Goal: Task Accomplishment & Management: Complete application form

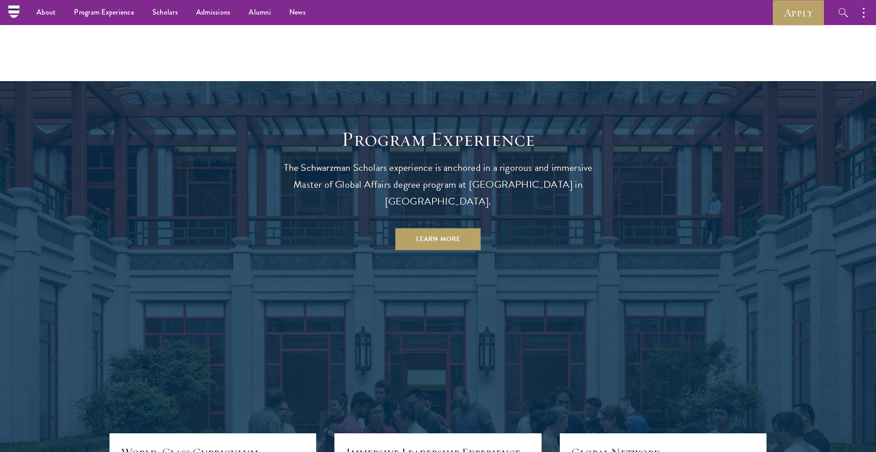
scroll to position [602, 0]
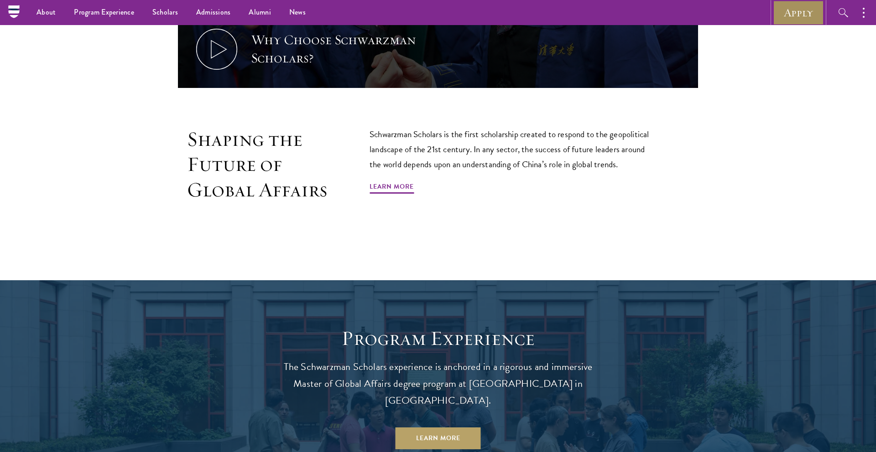
click at [783, 11] on link "Apply" at bounding box center [797, 12] width 51 height 25
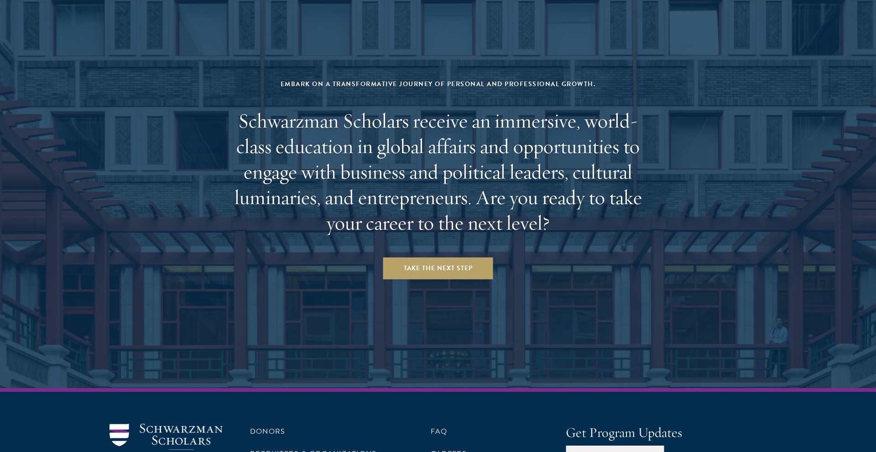
scroll to position [3780, 0]
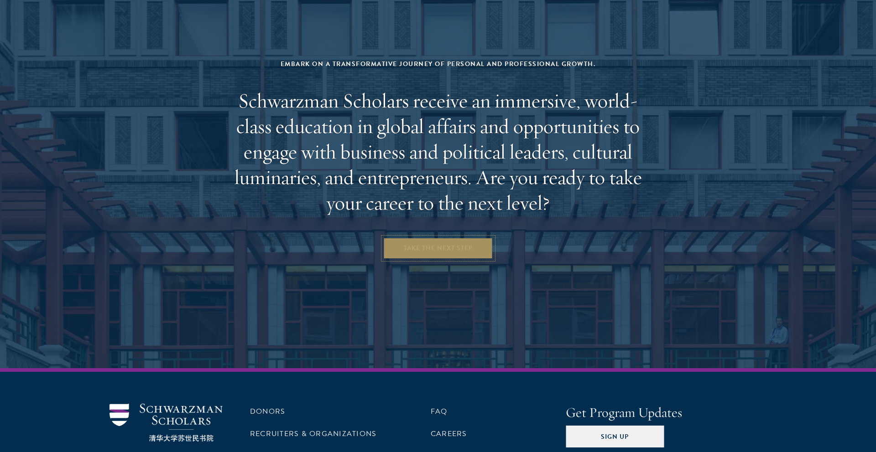
click at [404, 238] on link "Take the Next Step" at bounding box center [438, 249] width 110 height 22
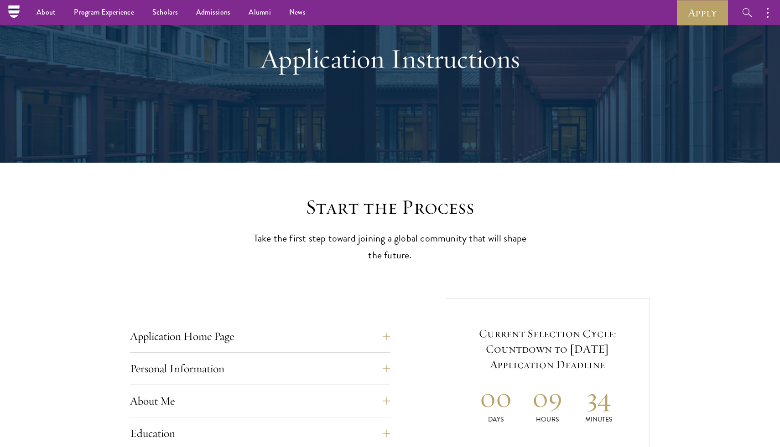
scroll to position [70, 0]
